Goal: Subscribe to service/newsletter

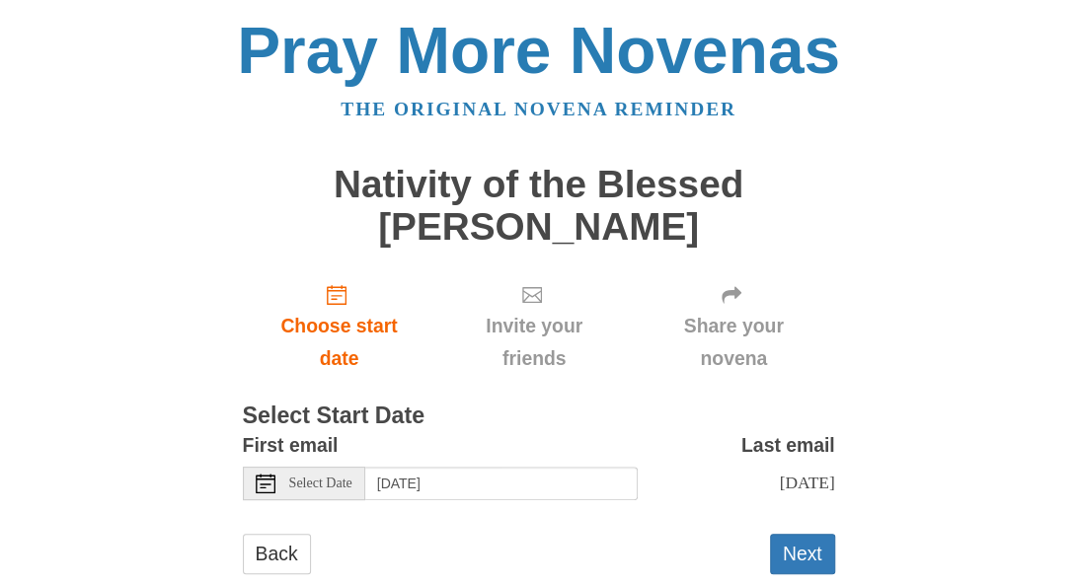
click at [326, 462] on div "First email Select Date Thursday, September 4th" at bounding box center [440, 464] width 395 height 71
click at [336, 493] on div "Select Date" at bounding box center [304, 484] width 122 height 34
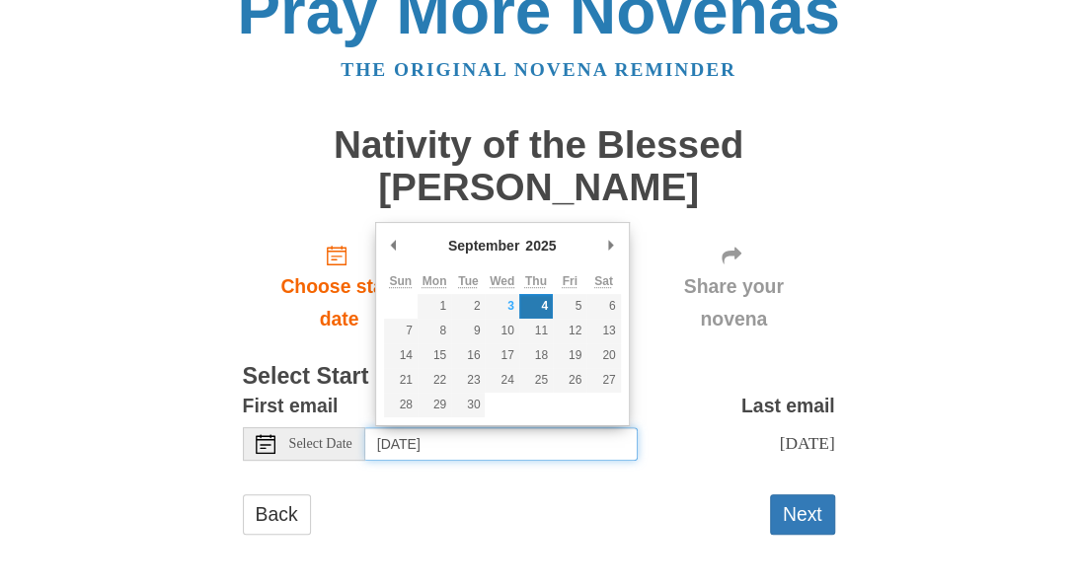
scroll to position [63, 0]
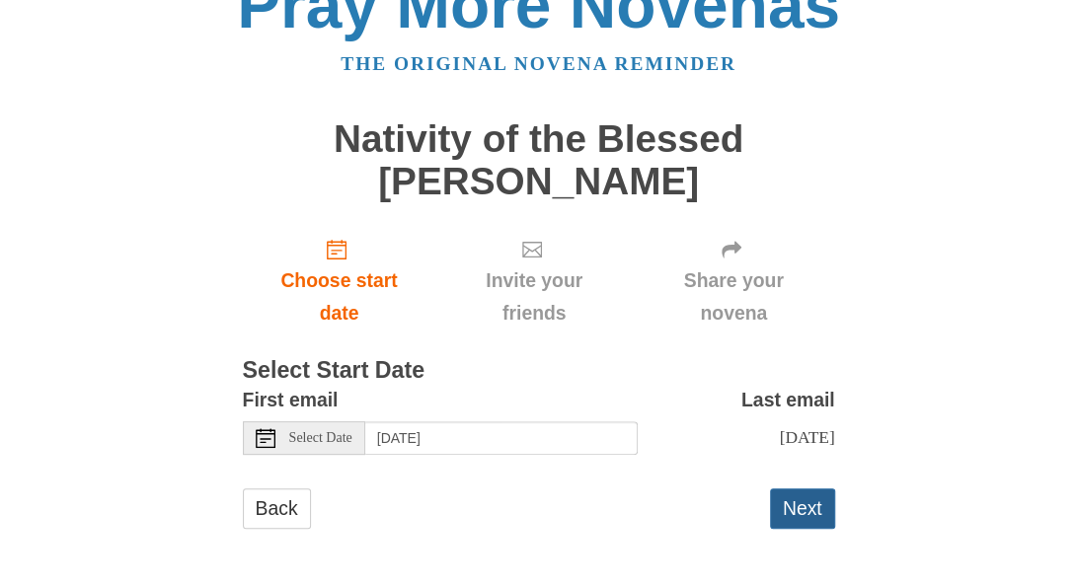
click at [797, 506] on button "Next" at bounding box center [802, 509] width 65 height 40
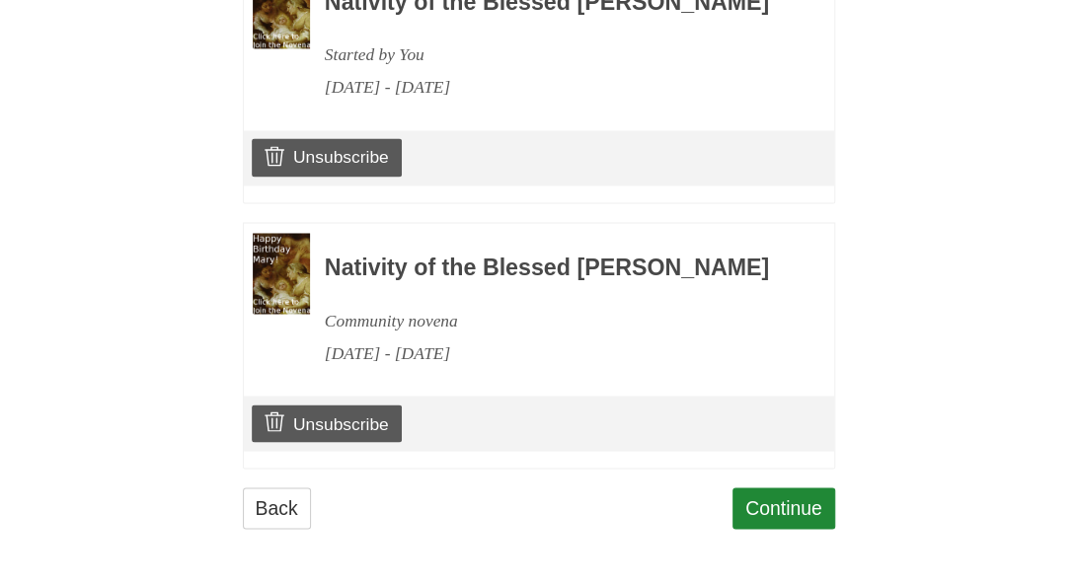
scroll to position [1422, 0]
click at [805, 508] on link "Continue" at bounding box center [784, 508] width 103 height 40
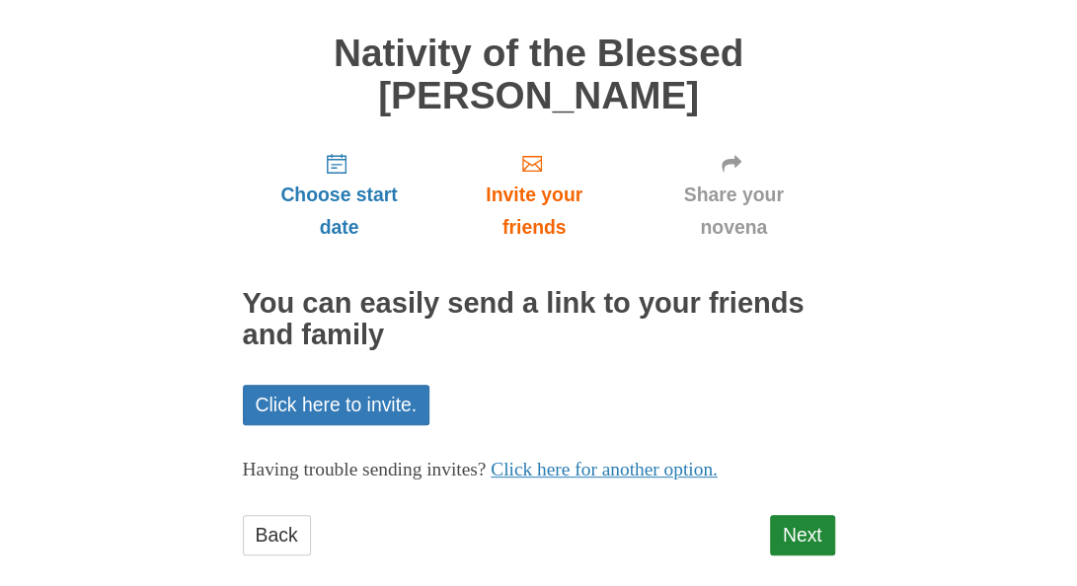
scroll to position [157, 0]
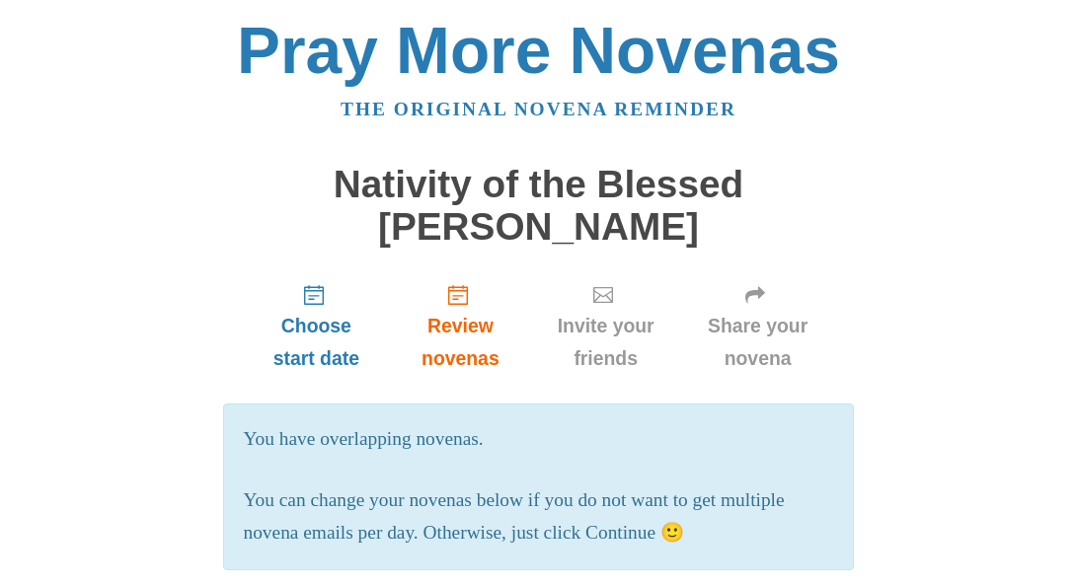
scroll to position [1422, 0]
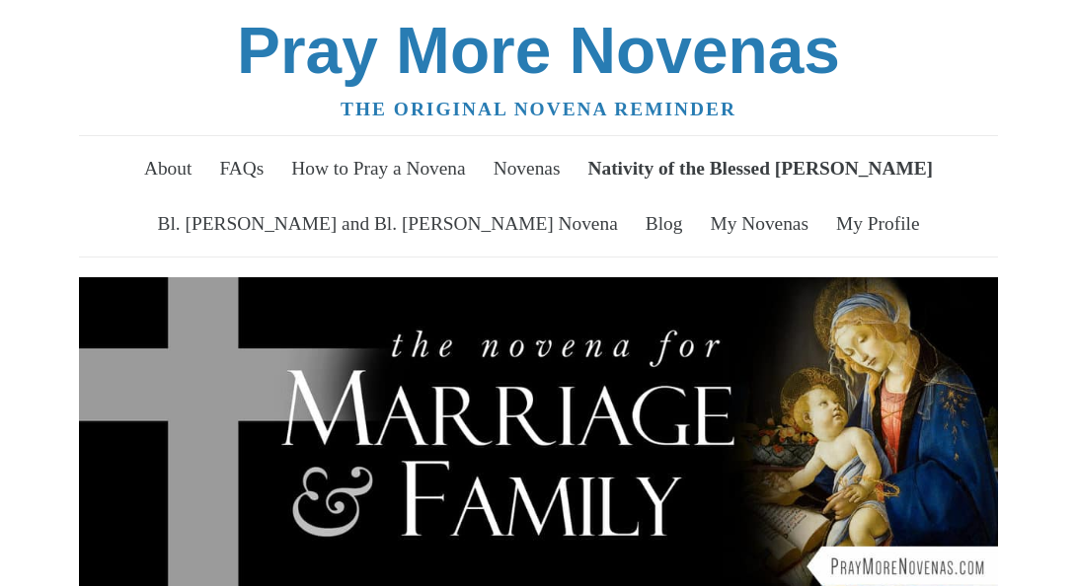
scroll to position [683, 0]
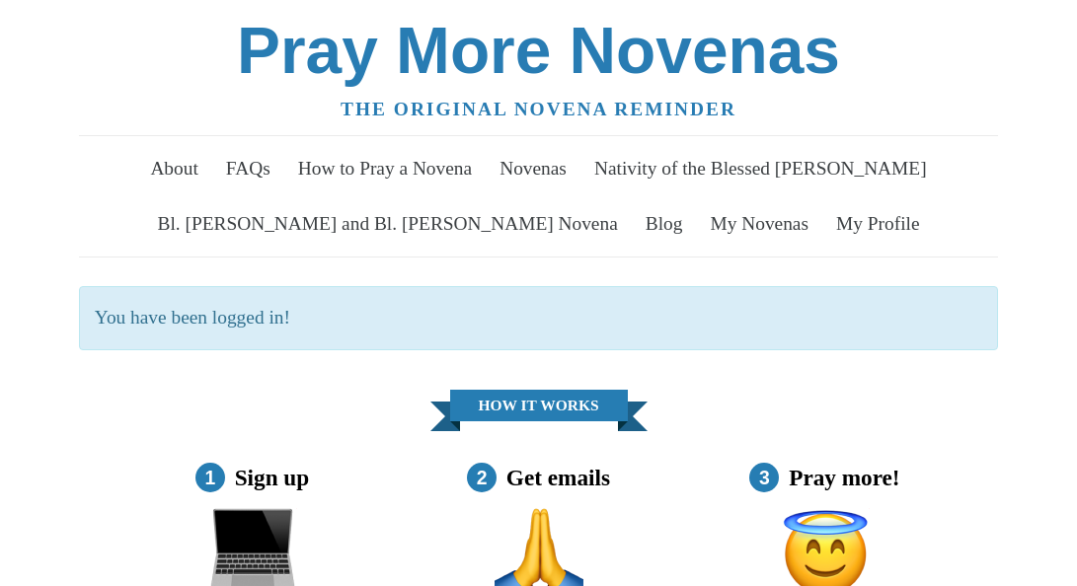
scroll to position [122, 0]
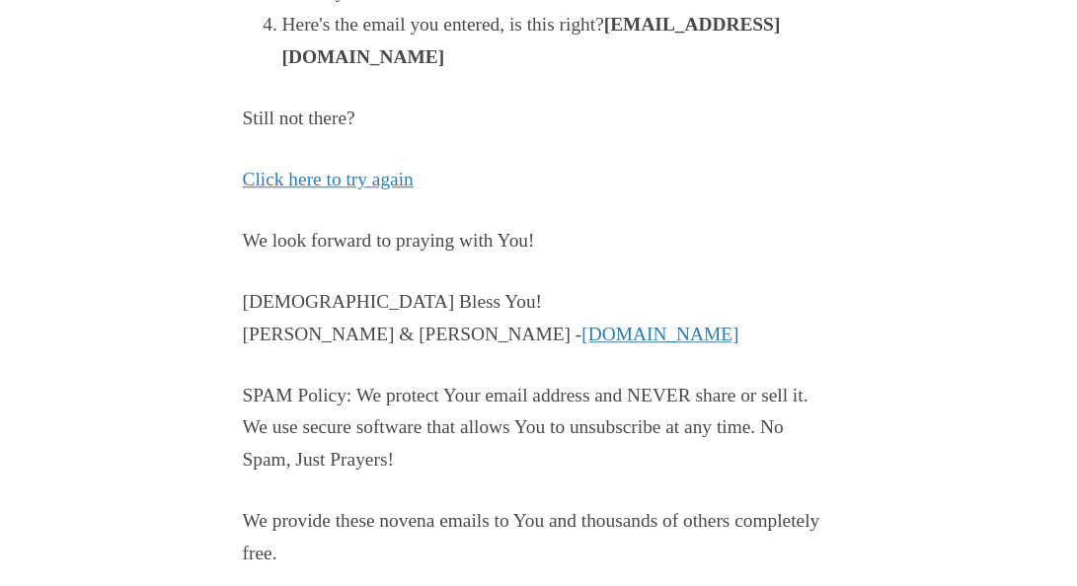
scroll to position [616, 0]
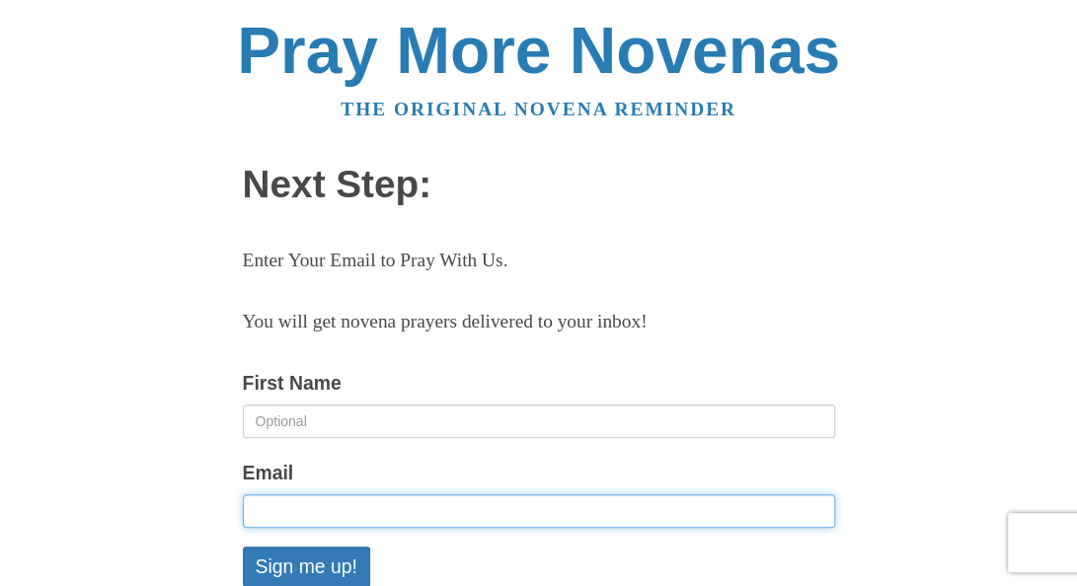
drag, startPoint x: 0, startPoint y: 0, endPoint x: 383, endPoint y: 427, distance: 574.0
click at [383, 427] on form "First Name Email Your browser is blocking some of the scripts required to submi…" at bounding box center [539, 597] width 592 height 460
type input "mariakws5@gmail.com"
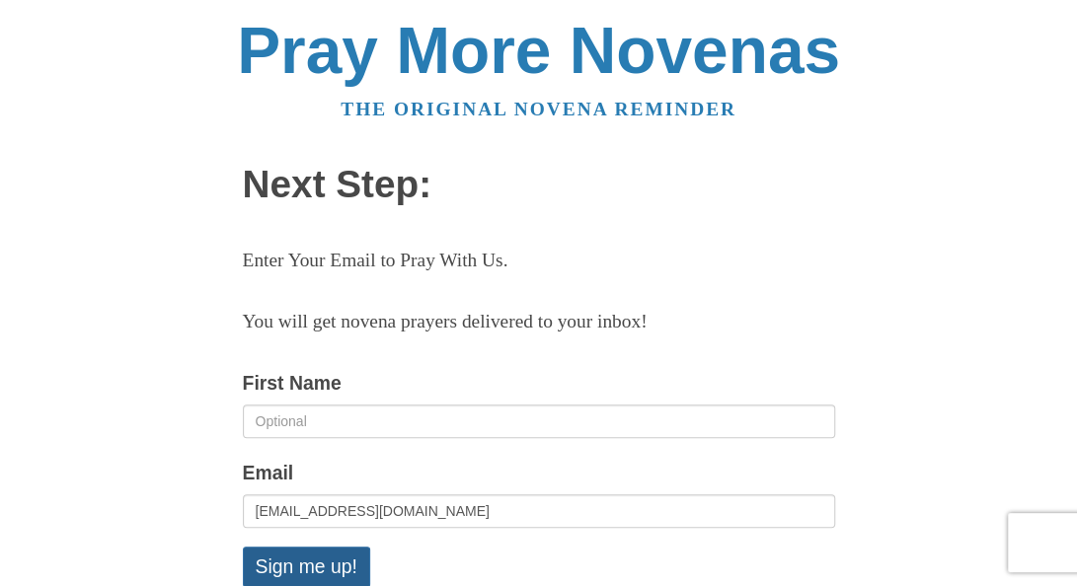
click at [280, 569] on button "Sign me up!" at bounding box center [306, 567] width 127 height 40
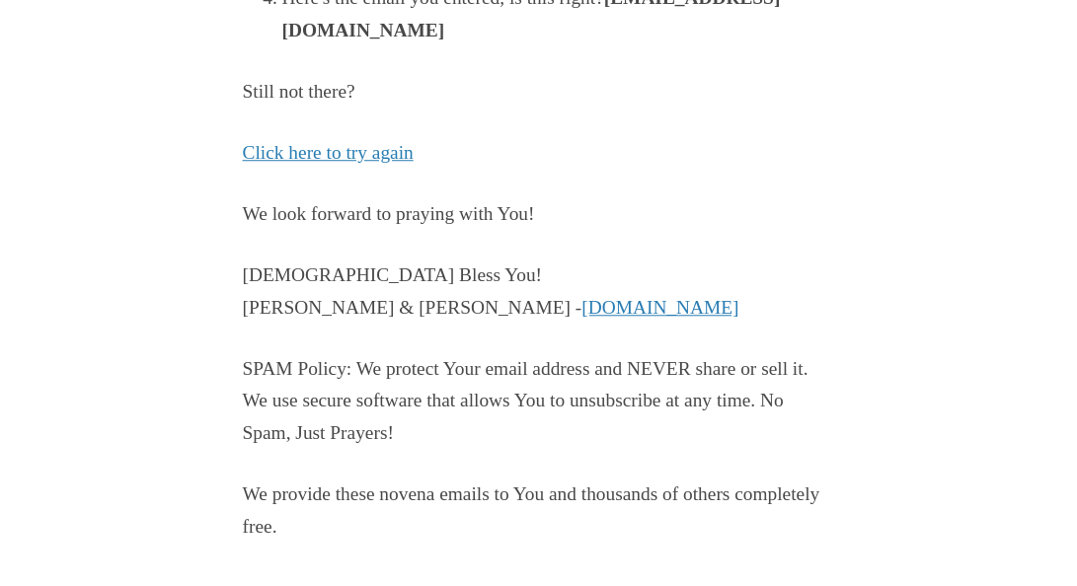
scroll to position [604, 0]
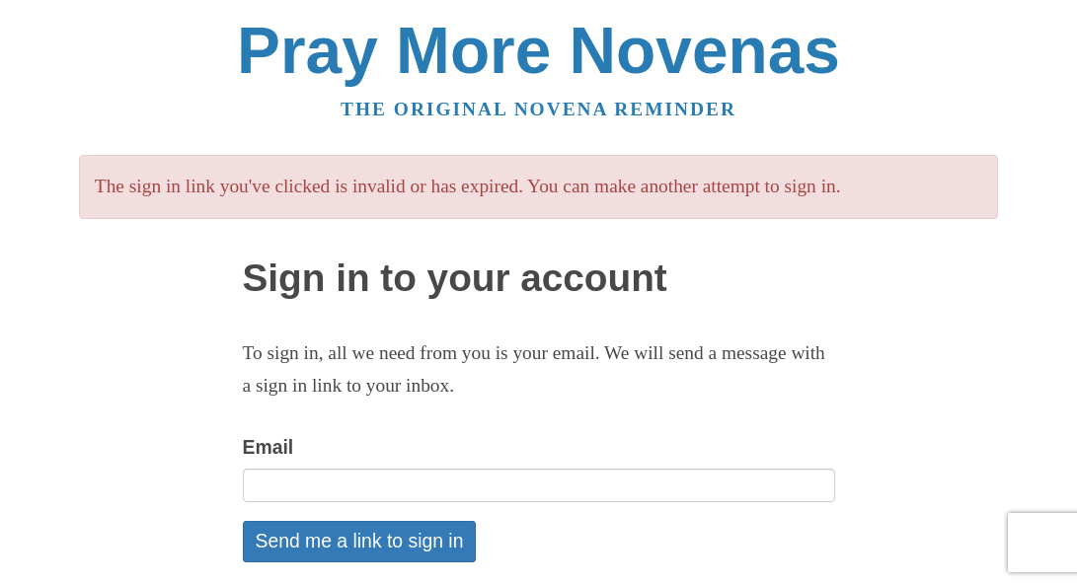
scroll to position [151, 0]
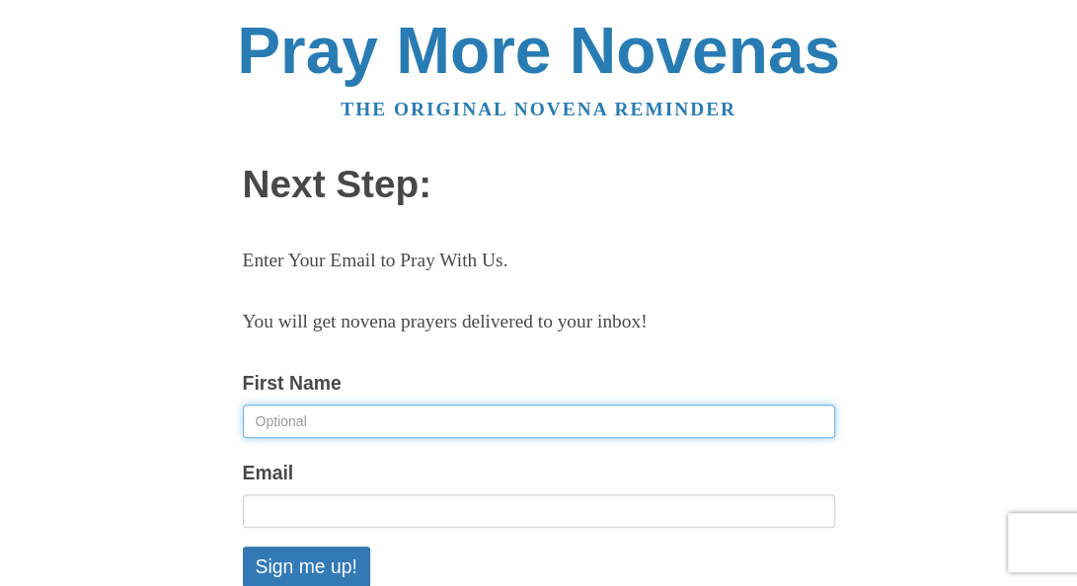
click at [308, 423] on input "First Name" at bounding box center [539, 422] width 592 height 34
type input "kaweesa Maria"
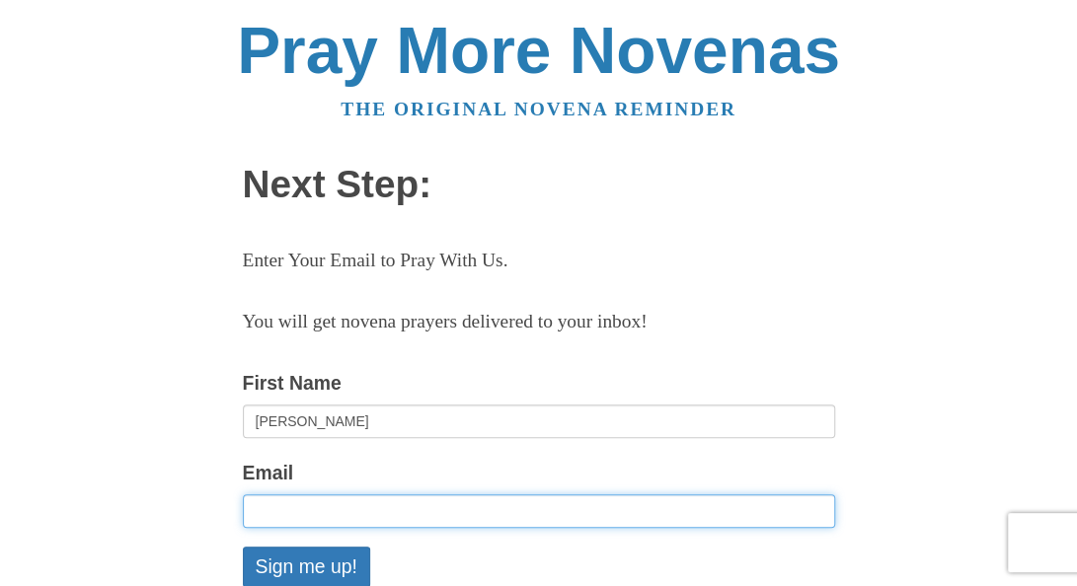
click at [285, 513] on input "Email" at bounding box center [539, 512] width 592 height 34
type input "[EMAIL_ADDRESS][DOMAIN_NAME]"
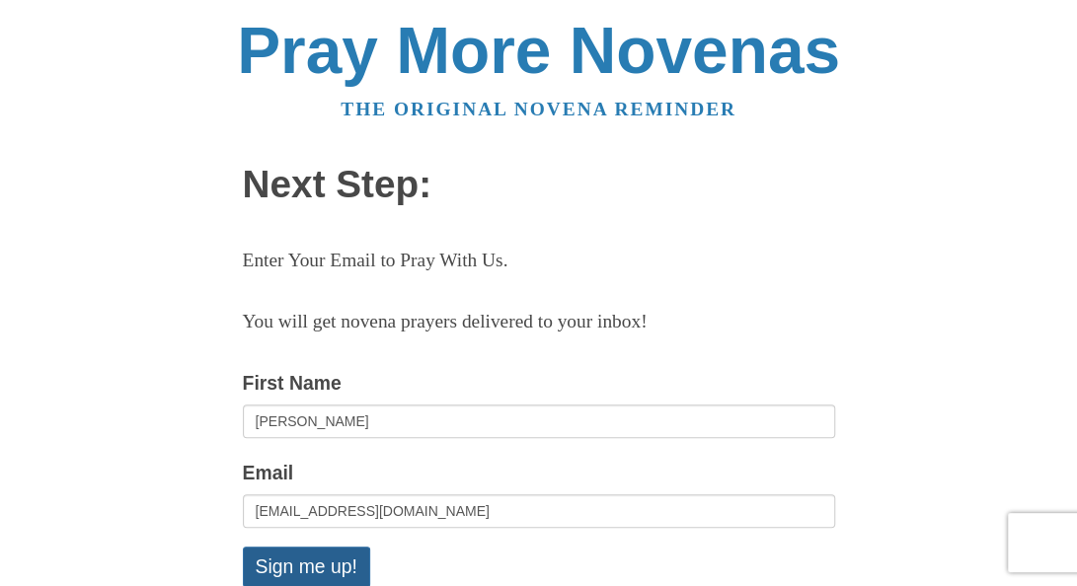
click at [306, 568] on button "Sign me up!" at bounding box center [306, 567] width 127 height 40
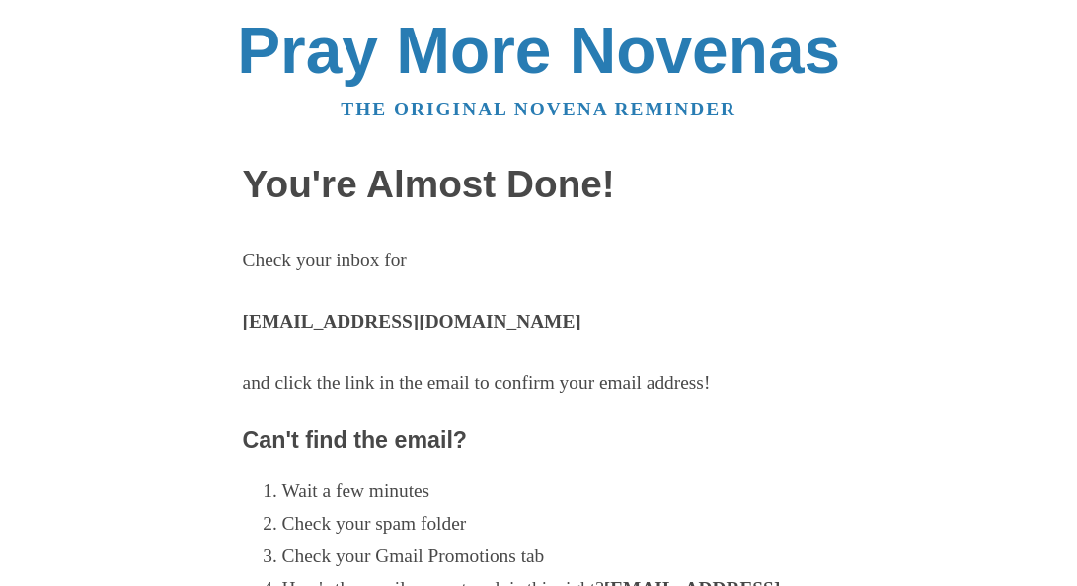
click at [306, 568] on li "Check your Gmail Promotions tab" at bounding box center [558, 557] width 553 height 33
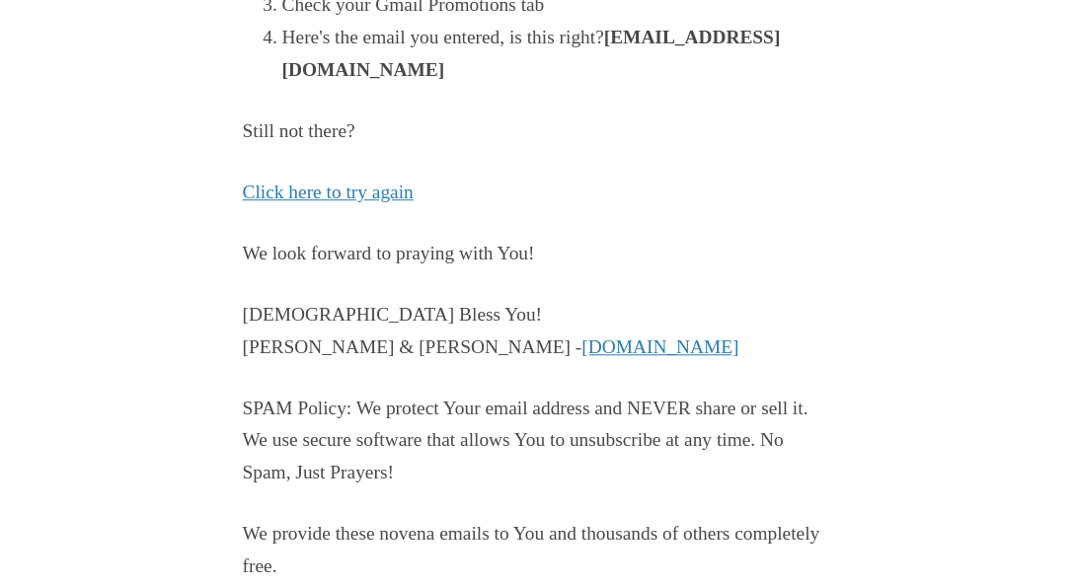
scroll to position [616, 0]
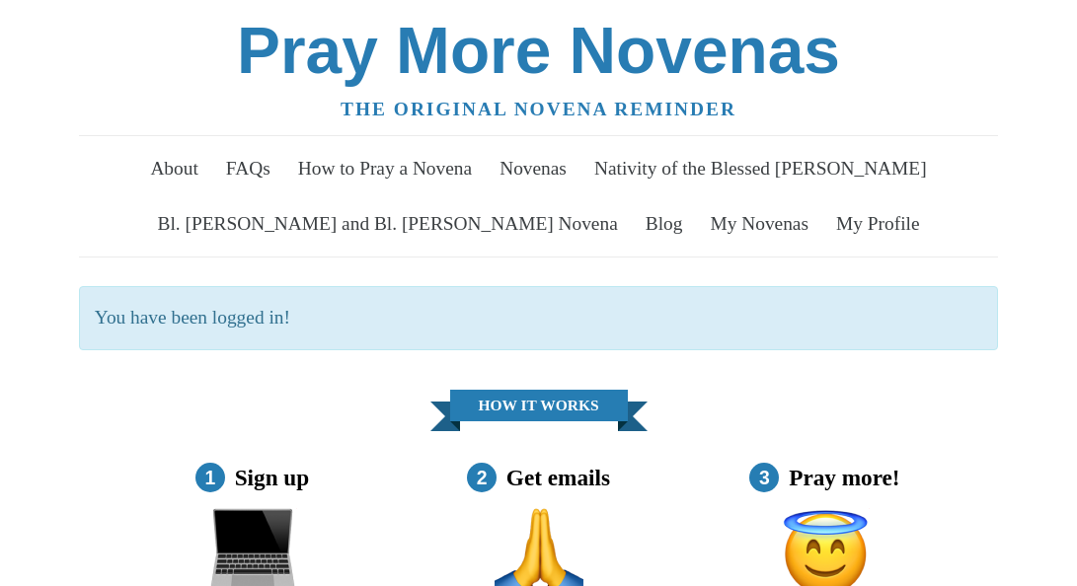
scroll to position [1039, 0]
